Goal: Task Accomplishment & Management: Use online tool/utility

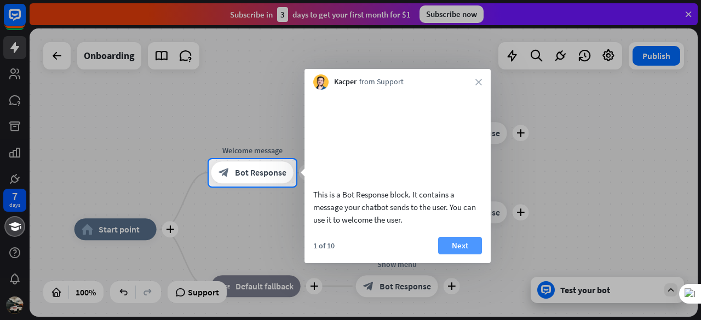
click at [462, 255] on button "Next" at bounding box center [460, 246] width 44 height 18
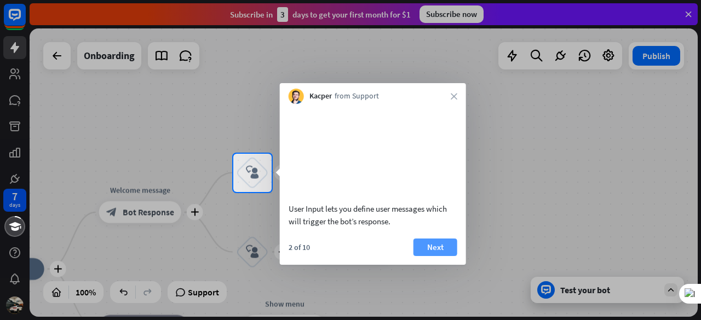
click at [446, 249] on button "Next" at bounding box center [435, 248] width 44 height 18
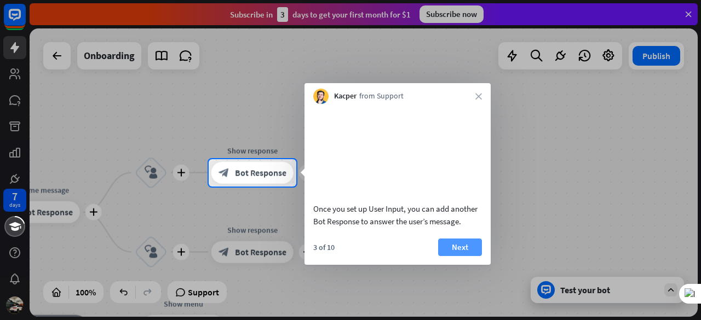
click at [469, 241] on button "Next" at bounding box center [460, 248] width 44 height 18
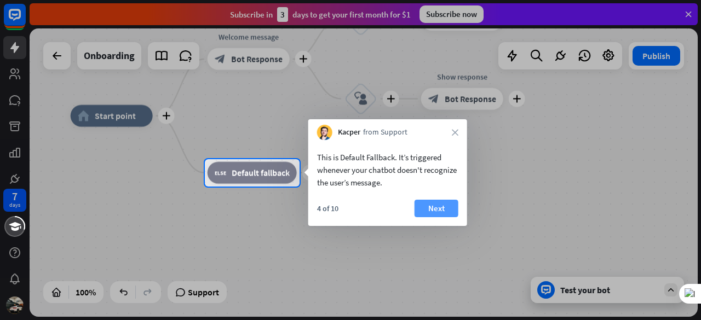
click at [434, 205] on button "Next" at bounding box center [436, 209] width 44 height 18
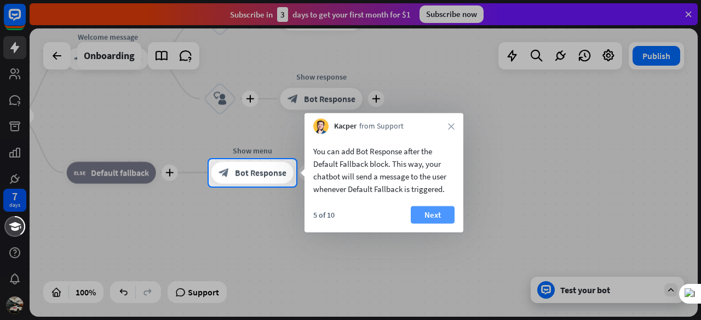
click at [435, 218] on button "Next" at bounding box center [433, 215] width 44 height 18
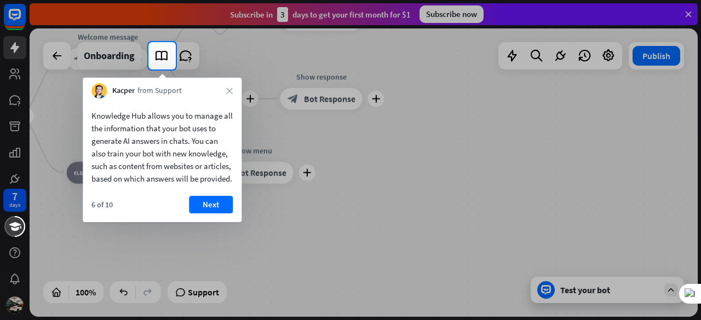
click at [215, 214] on button "Next" at bounding box center [211, 205] width 44 height 18
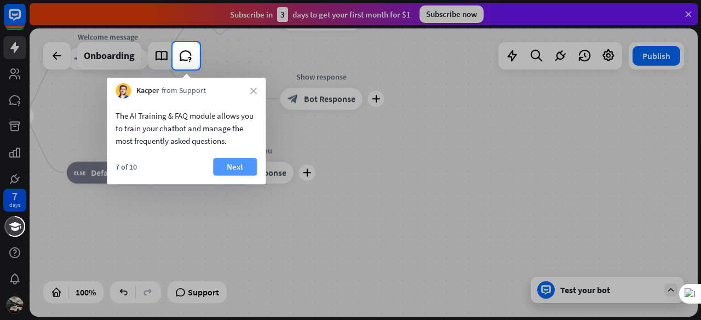
click at [240, 168] on button "Next" at bounding box center [235, 167] width 44 height 18
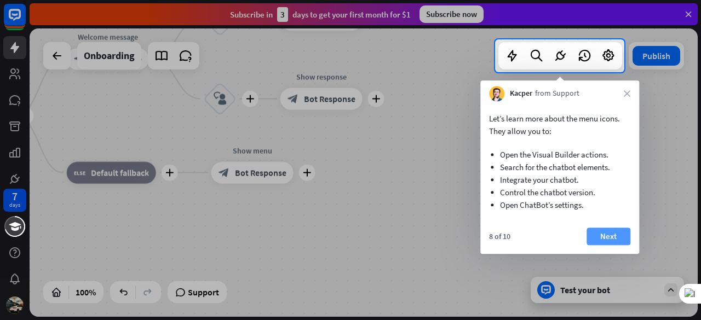
click at [612, 232] on button "Next" at bounding box center [608, 237] width 44 height 18
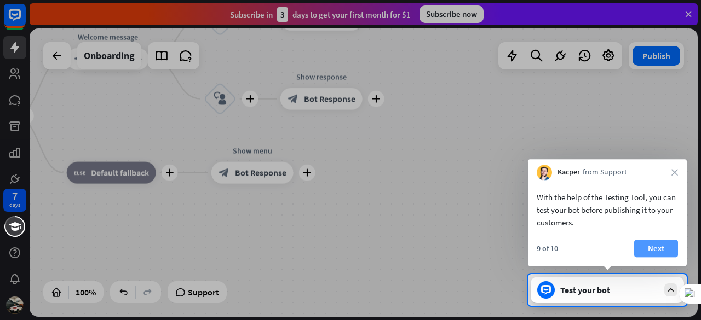
click at [655, 256] on button "Next" at bounding box center [656, 249] width 44 height 18
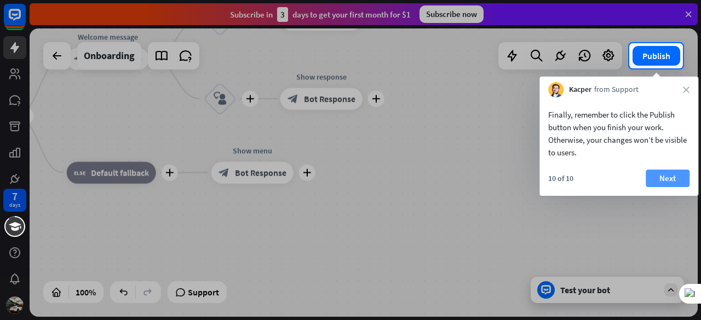
click at [667, 181] on button "Next" at bounding box center [667, 179] width 44 height 18
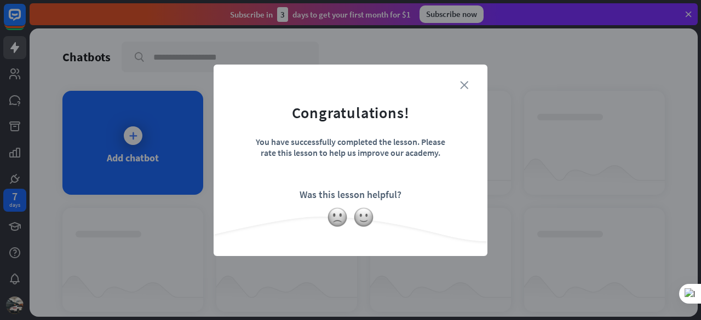
click at [466, 85] on icon "close" at bounding box center [464, 85] width 8 height 8
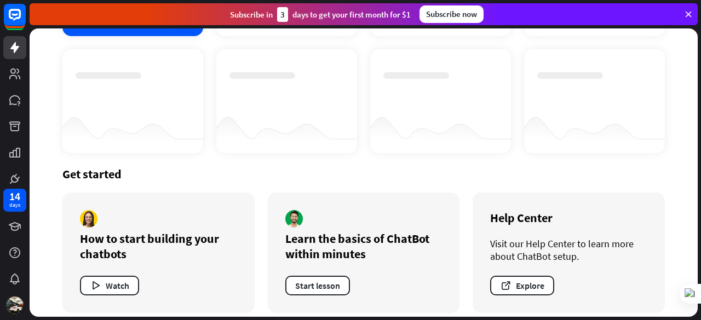
scroll to position [168, 0]
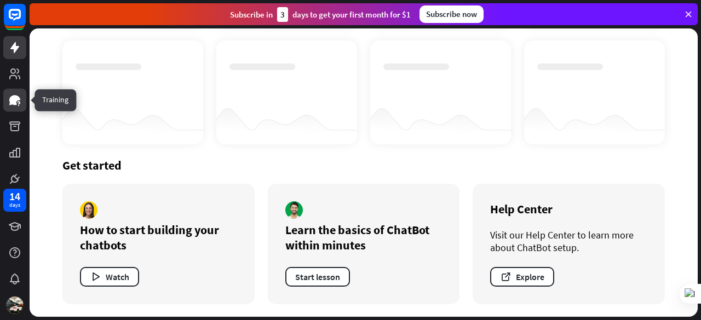
click at [15, 108] on link at bounding box center [14, 100] width 23 height 23
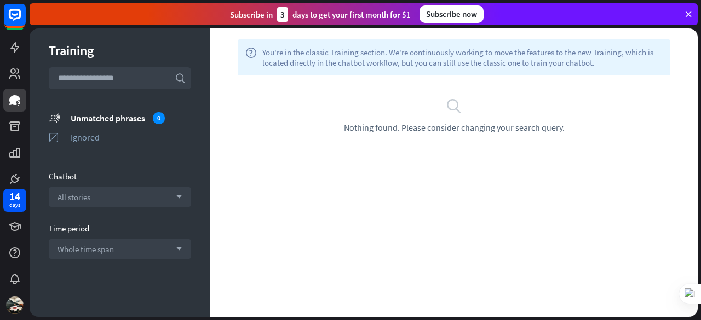
click at [88, 79] on input "text" at bounding box center [120, 78] width 142 height 22
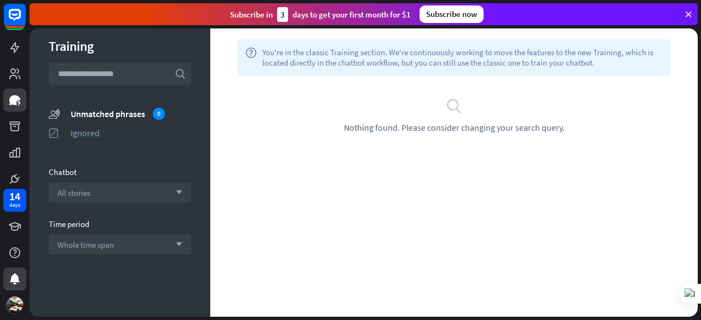
scroll to position [5, 0]
click at [3, 61] on div at bounding box center [15, 93] width 30 height 186
click at [12, 71] on icon at bounding box center [14, 73] width 11 height 11
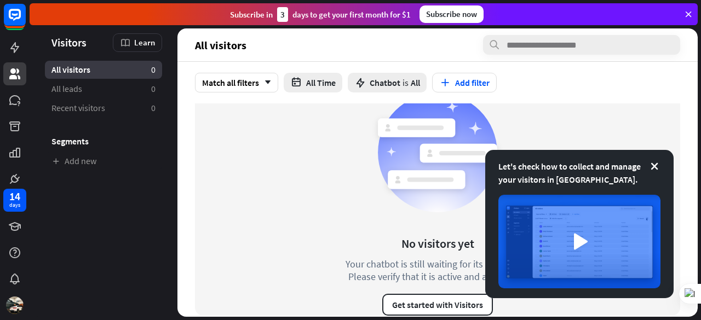
scroll to position [26, 0]
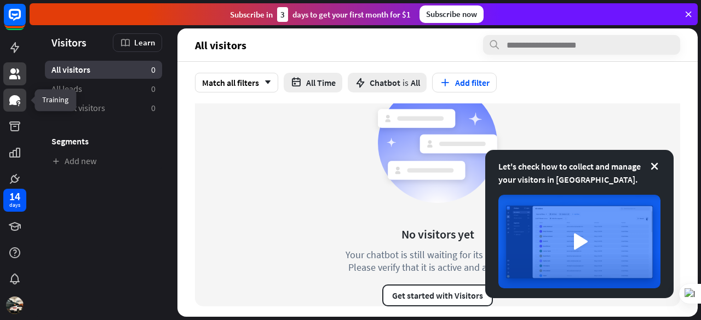
click at [20, 98] on icon at bounding box center [14, 100] width 13 height 13
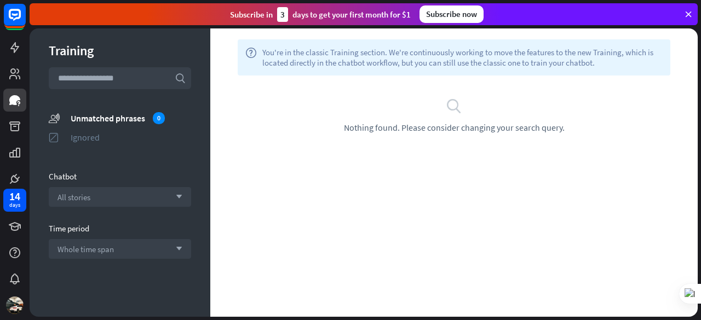
click at [80, 134] on div "Ignored" at bounding box center [131, 137] width 120 height 11
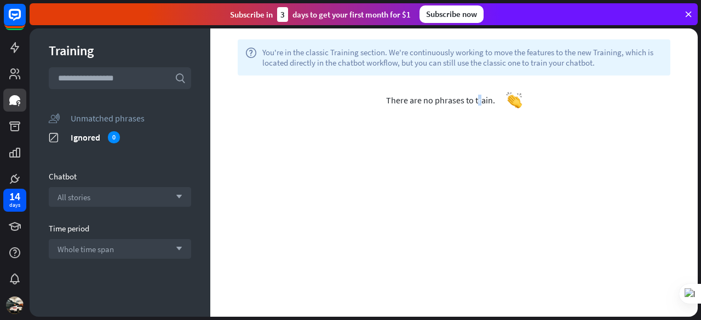
click at [433, 96] on span "There are no phrases to train." at bounding box center [440, 100] width 109 height 11
click at [429, 106] on div "There are no phrases to train." at bounding box center [453, 100] width 487 height 49
drag, startPoint x: 410, startPoint y: 133, endPoint x: 410, endPoint y: 124, distance: 8.8
click at [410, 133] on div "help You're in the classic Training section. We're continuously working to move…" at bounding box center [453, 172] width 487 height 289
click at [414, 106] on div "There are no phrases to train." at bounding box center [453, 100] width 487 height 49
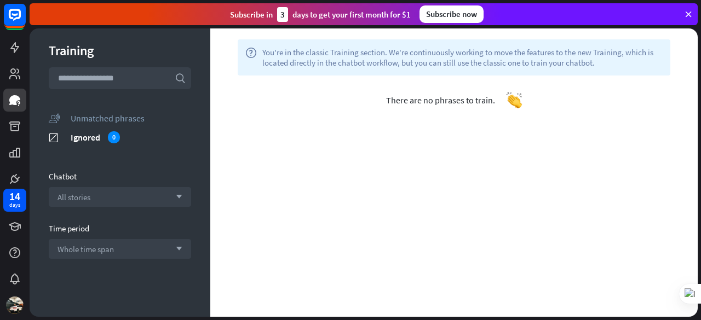
drag, startPoint x: 401, startPoint y: 234, endPoint x: 400, endPoint y: 245, distance: 11.0
click at [401, 242] on div "help You're in the classic Training section. We're continuously working to move…" at bounding box center [453, 172] width 487 height 289
click at [83, 186] on section "Chatbot All stories arrow_down" at bounding box center [120, 189] width 142 height 36
click at [78, 197] on span "All stories" at bounding box center [73, 197] width 33 height 10
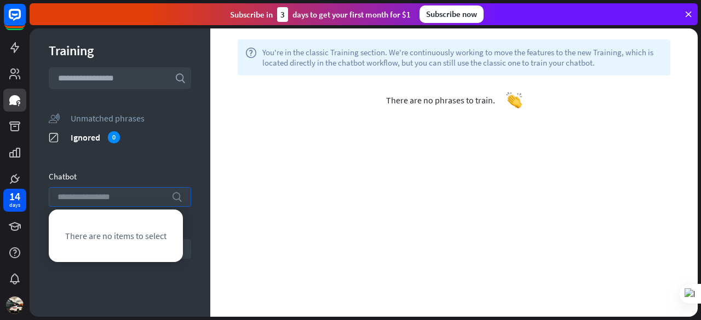
click at [87, 198] on input "search" at bounding box center [111, 197] width 108 height 19
drag, startPoint x: 68, startPoint y: 255, endPoint x: 64, endPoint y: 269, distance: 14.7
click at [68, 259] on div "There are no items to select" at bounding box center [116, 236] width 134 height 53
click at [65, 280] on div "Training search unmatched_phrases Unmatched phrases ignored Ignored 0 Chatbot s…" at bounding box center [120, 172] width 181 height 289
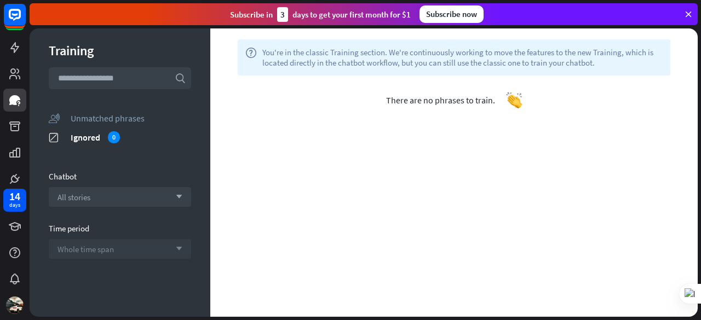
click at [85, 239] on div "Whole time span arrow_down" at bounding box center [120, 249] width 142 height 20
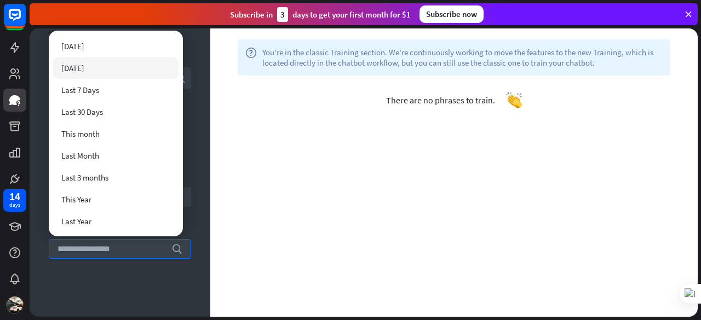
click at [84, 66] on span "Yesterday" at bounding box center [72, 68] width 23 height 10
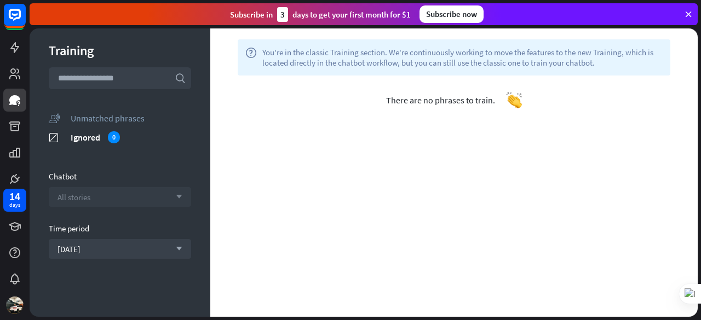
click at [129, 195] on div "All stories arrow_down" at bounding box center [120, 197] width 142 height 20
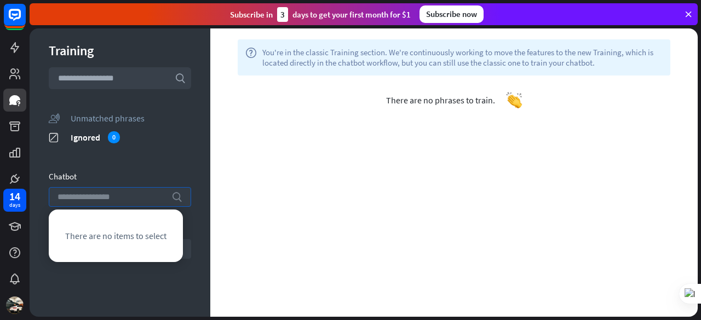
click at [125, 201] on input "search" at bounding box center [111, 197] width 108 height 19
click at [109, 75] on input "text" at bounding box center [120, 78] width 142 height 22
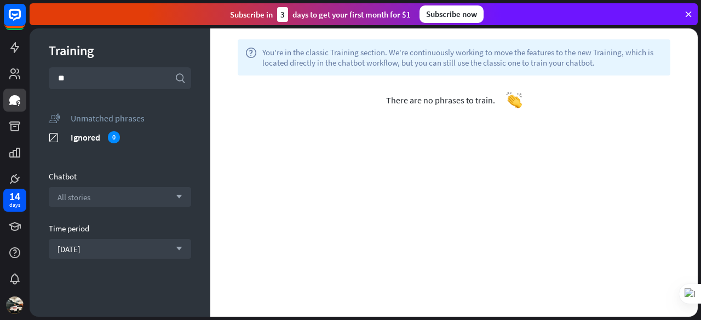
type input "*"
click at [20, 229] on icon at bounding box center [14, 226] width 13 height 13
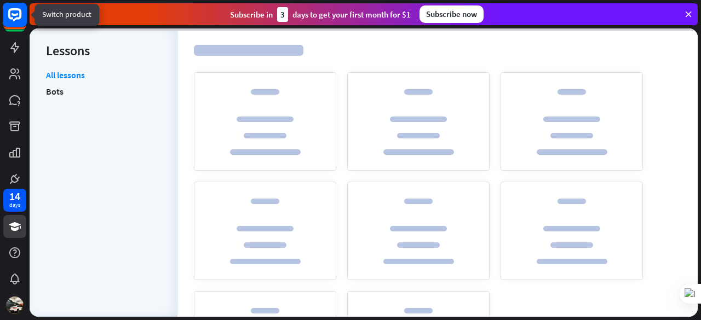
click at [14, 23] on rect at bounding box center [15, 15] width 24 height 24
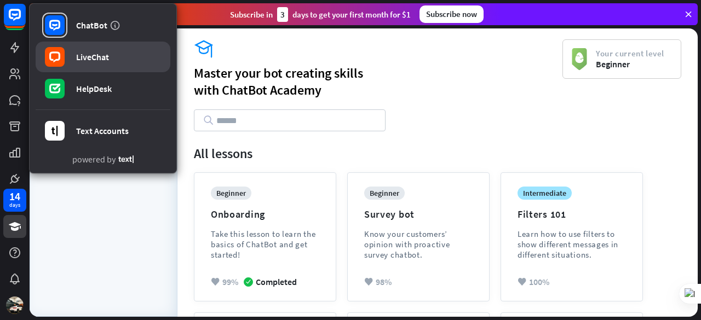
click at [84, 59] on div "LiveChat" at bounding box center [92, 56] width 33 height 11
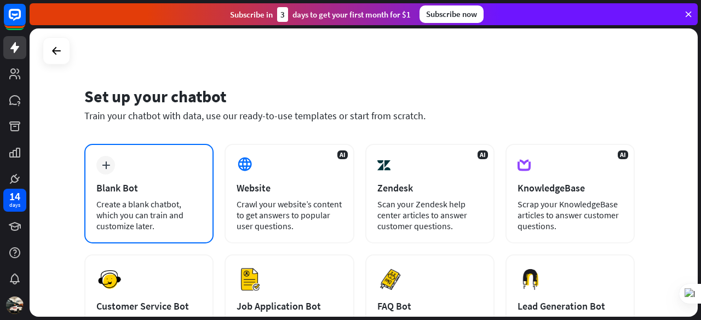
click at [153, 186] on div "Blank Bot" at bounding box center [148, 188] width 105 height 13
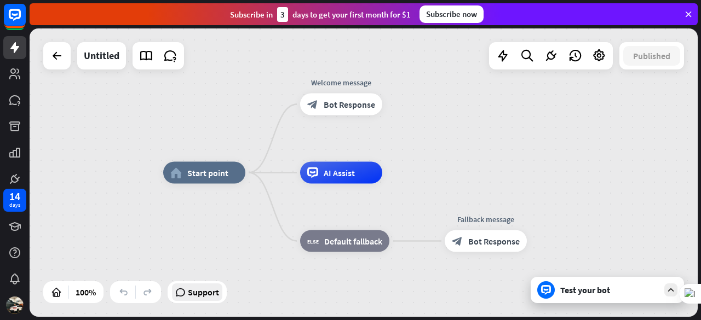
click at [207, 298] on span "Support" at bounding box center [203, 293] width 31 height 18
